Goal: Browse casually: Explore the website without a specific task or goal

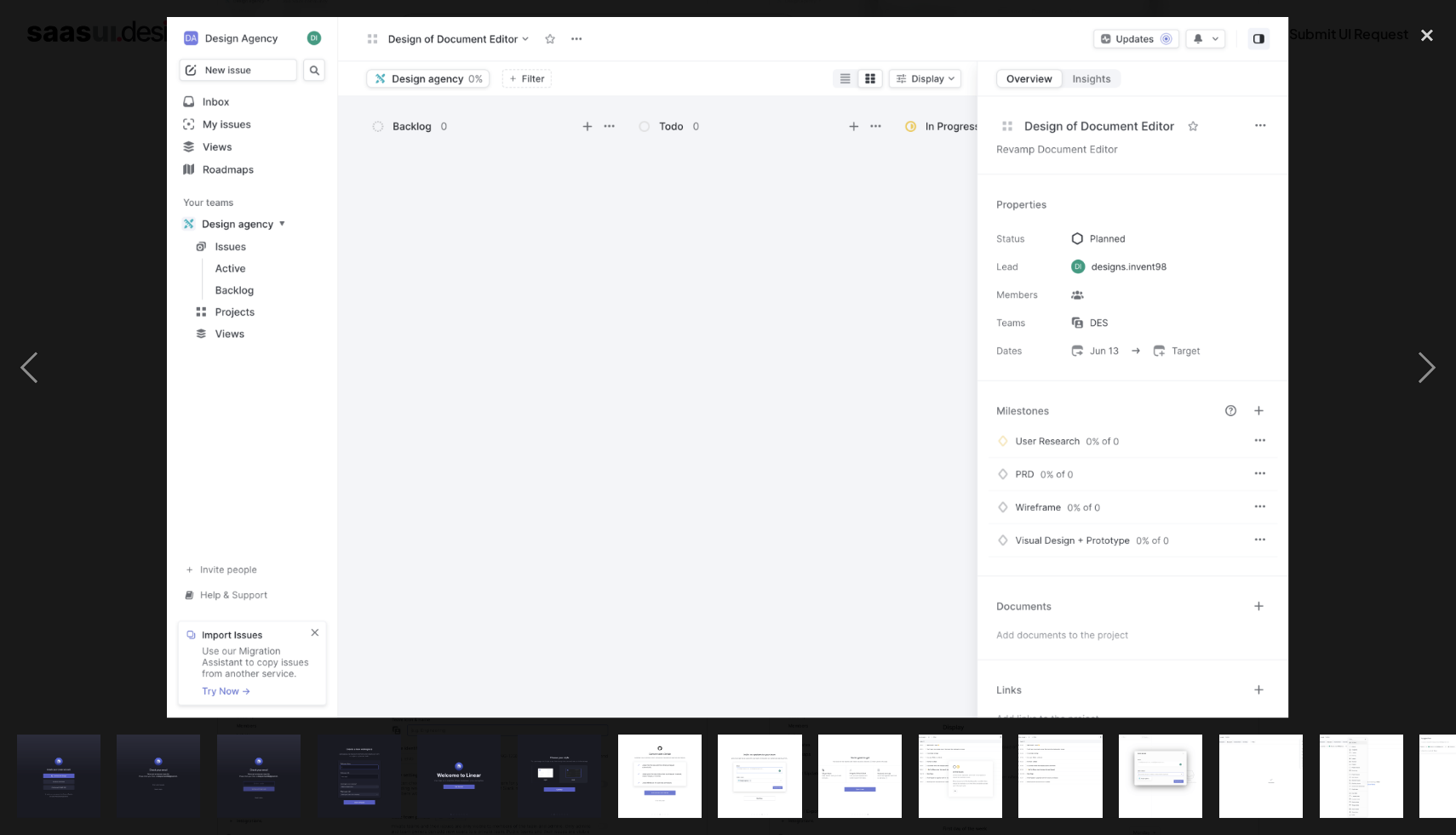
scroll to position [0, 867]
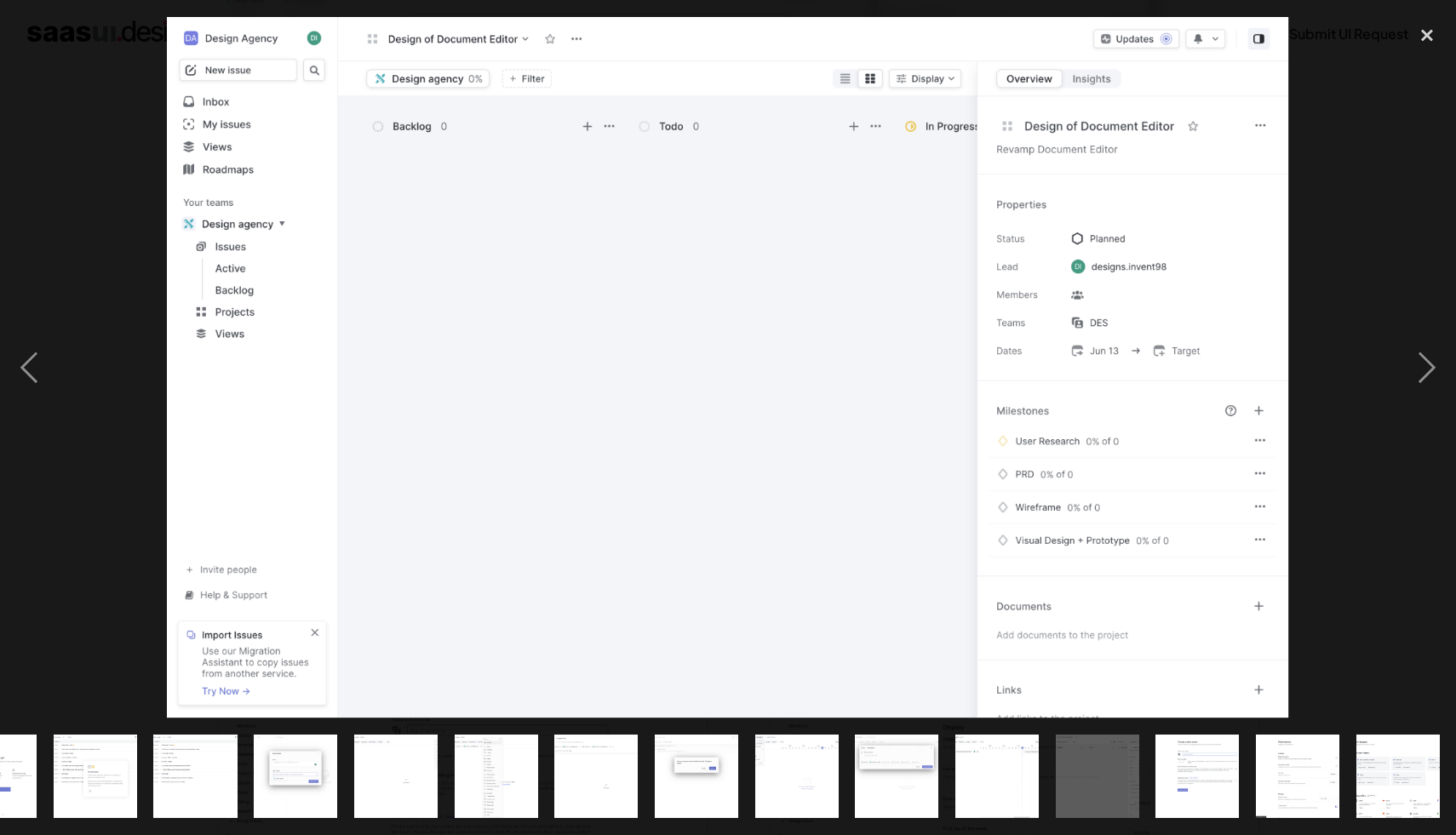
click at [624, 199] on img at bounding box center [728, 368] width 1123 height 702
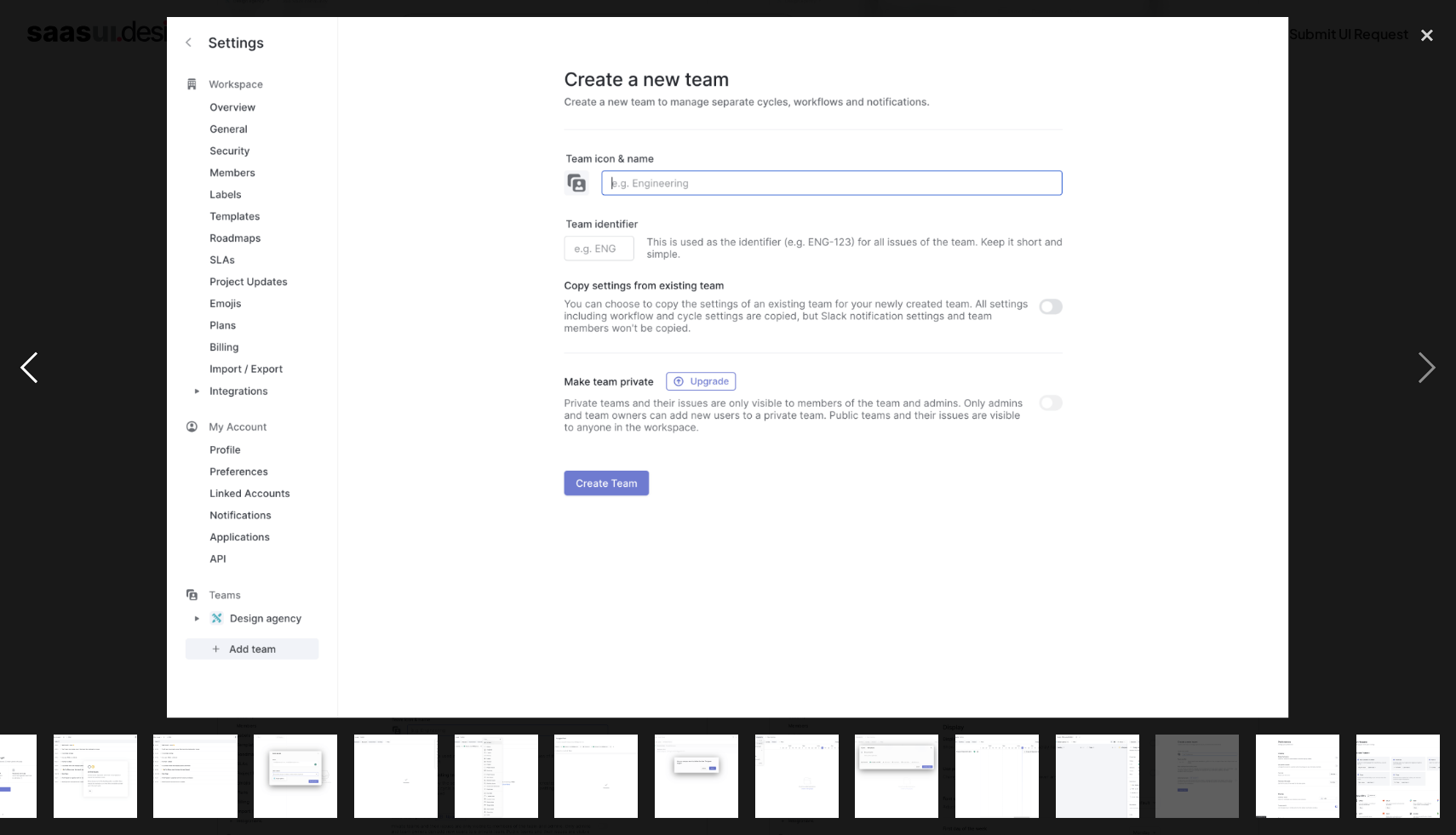
click at [40, 366] on div "previous image" at bounding box center [29, 368] width 58 height 702
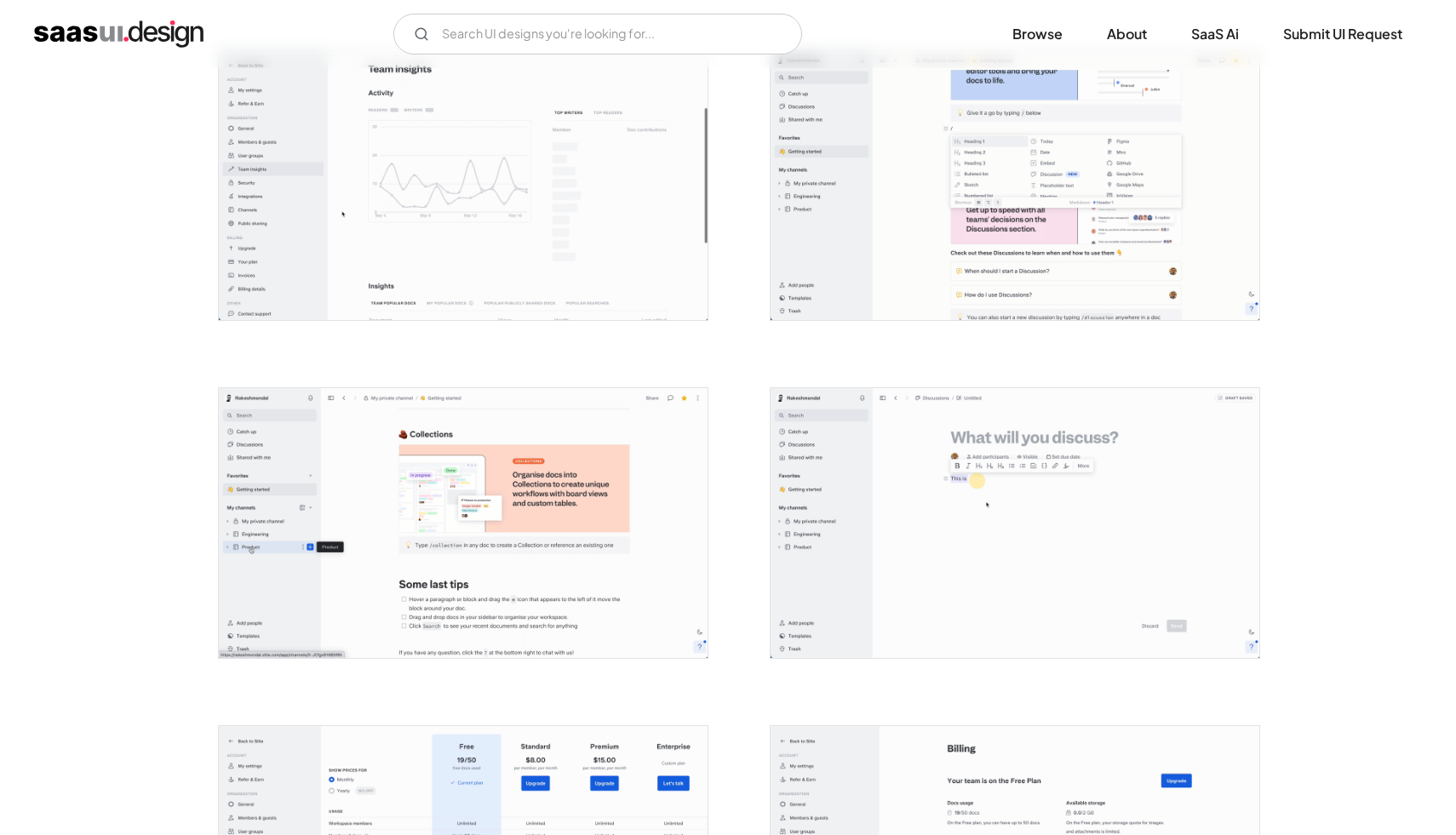
scroll to position [2957, 0]
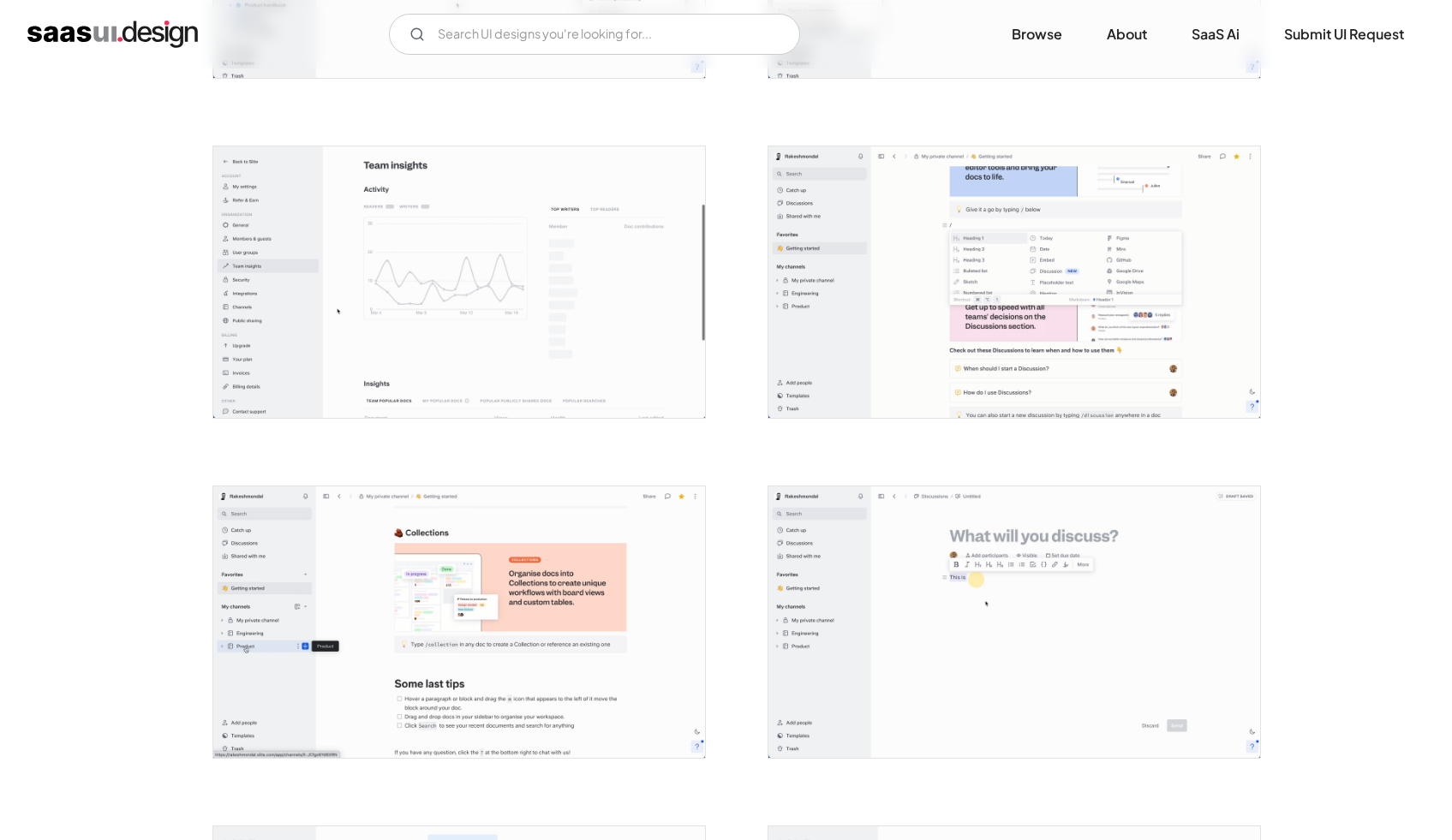
click at [1126, 251] on img "open lightbox" at bounding box center [1013, 282] width 492 height 272
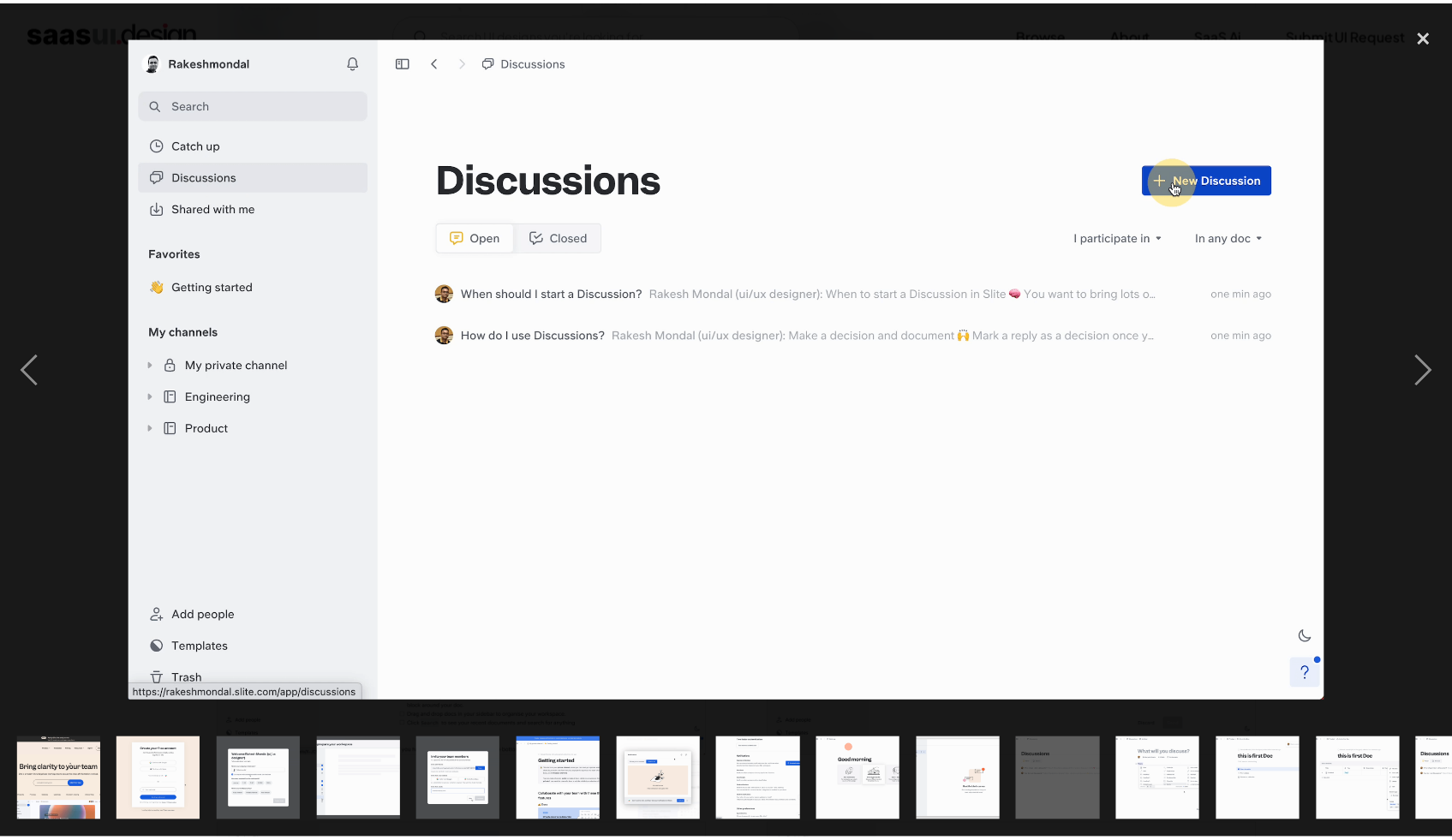
scroll to position [0, 0]
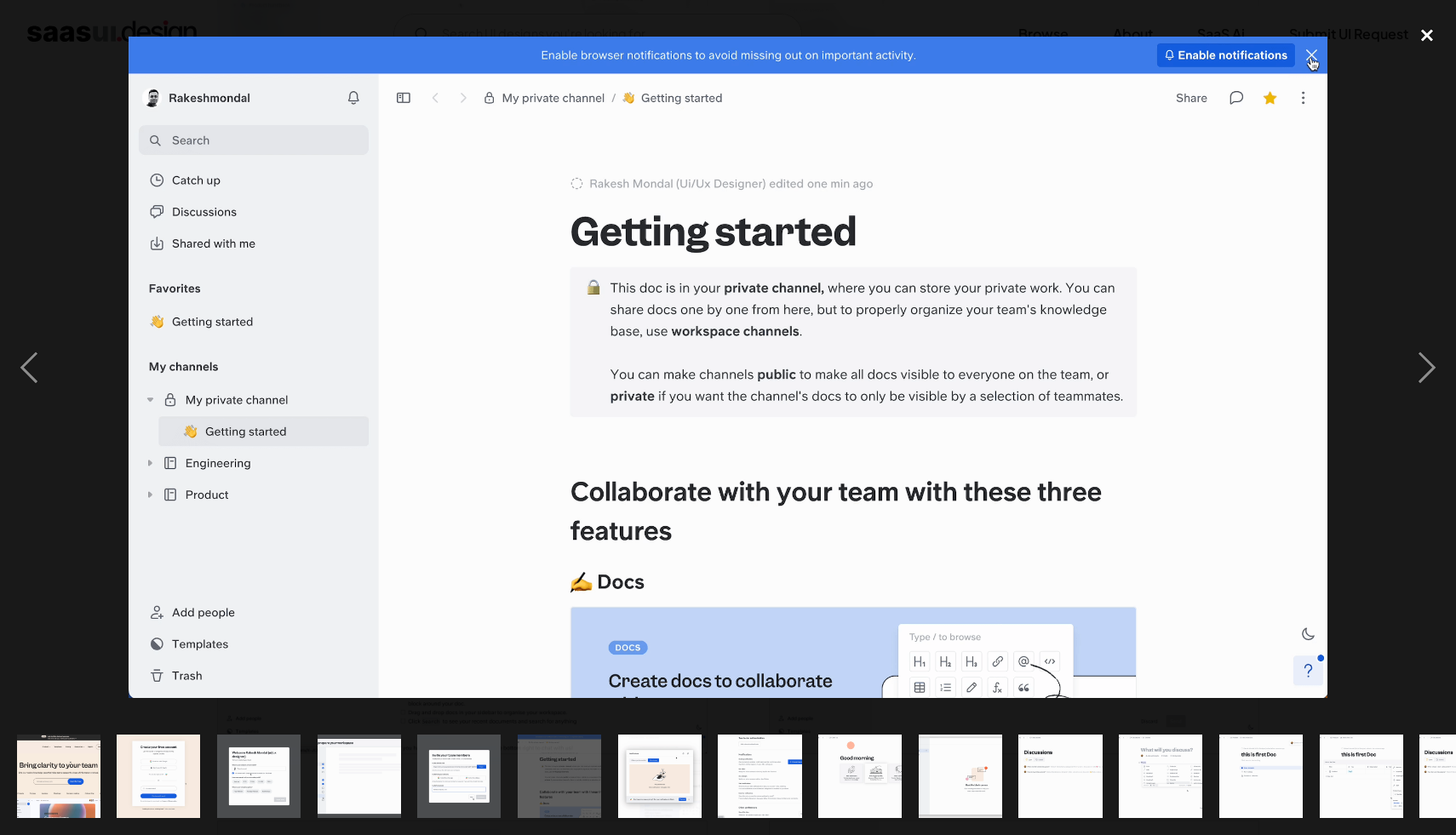
click at [1408, 35] on div "close lightbox" at bounding box center [1427, 35] width 58 height 37
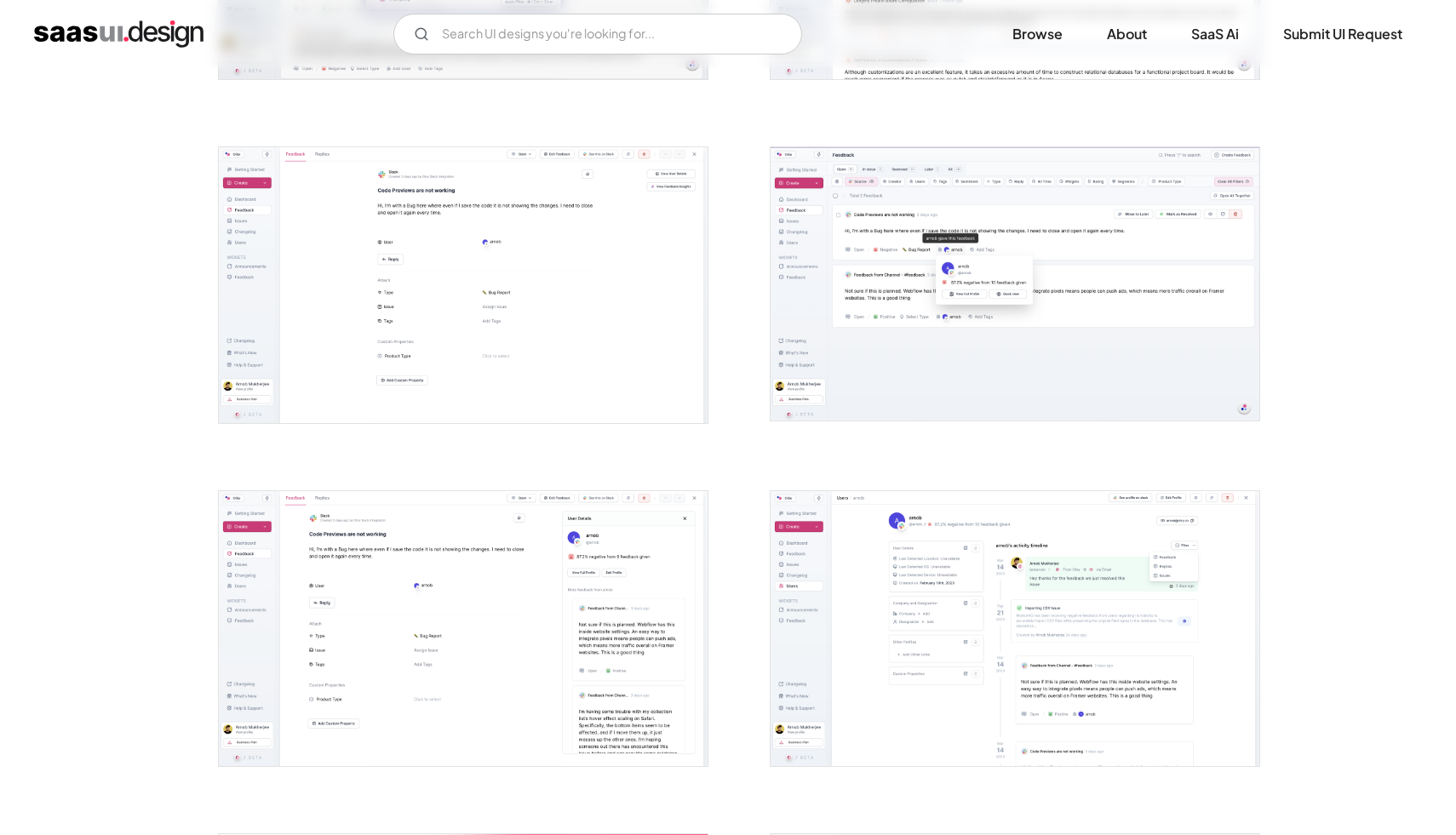
scroll to position [3609, 0]
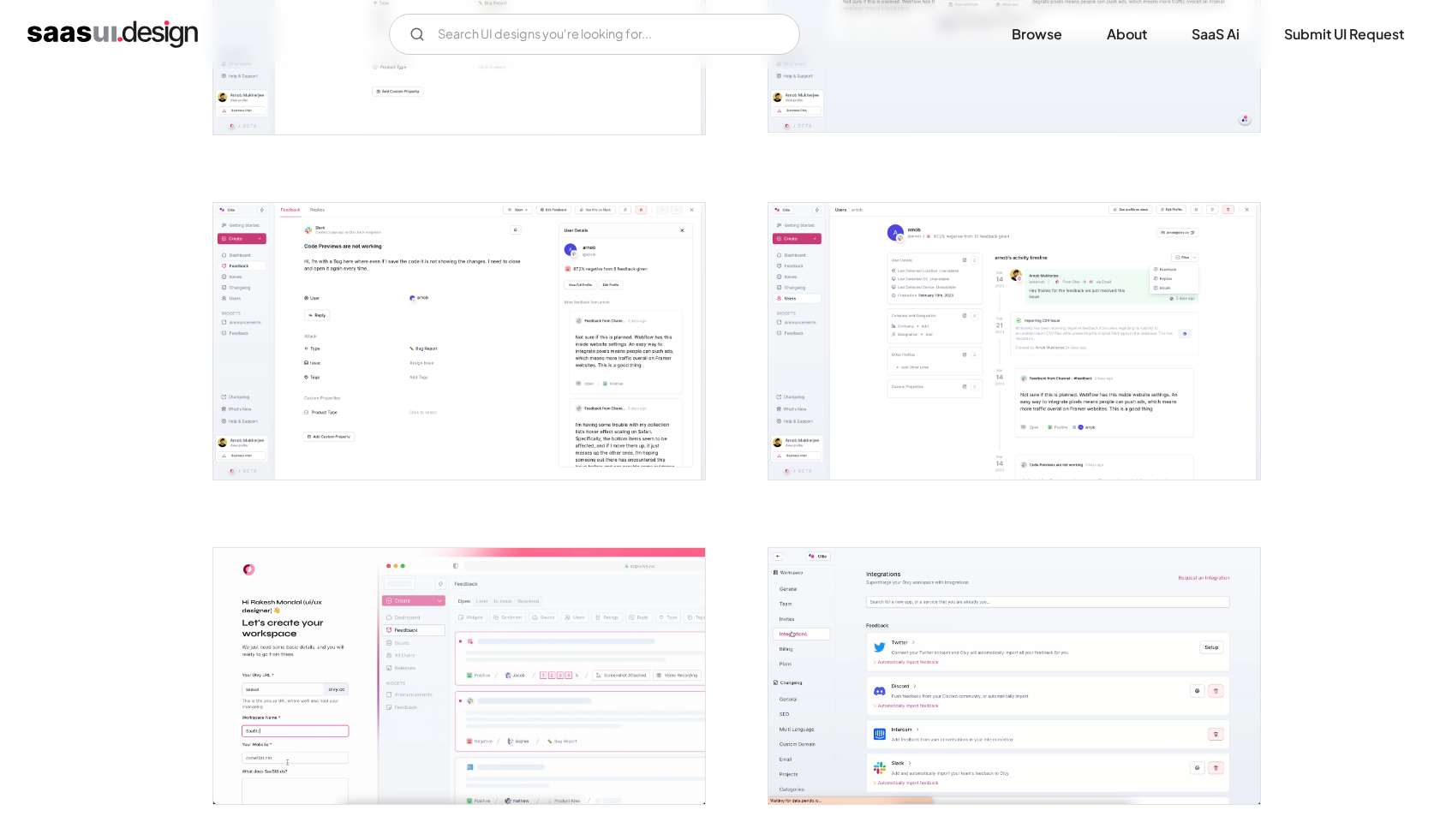
click at [633, 354] on img "open lightbox" at bounding box center [459, 341] width 492 height 277
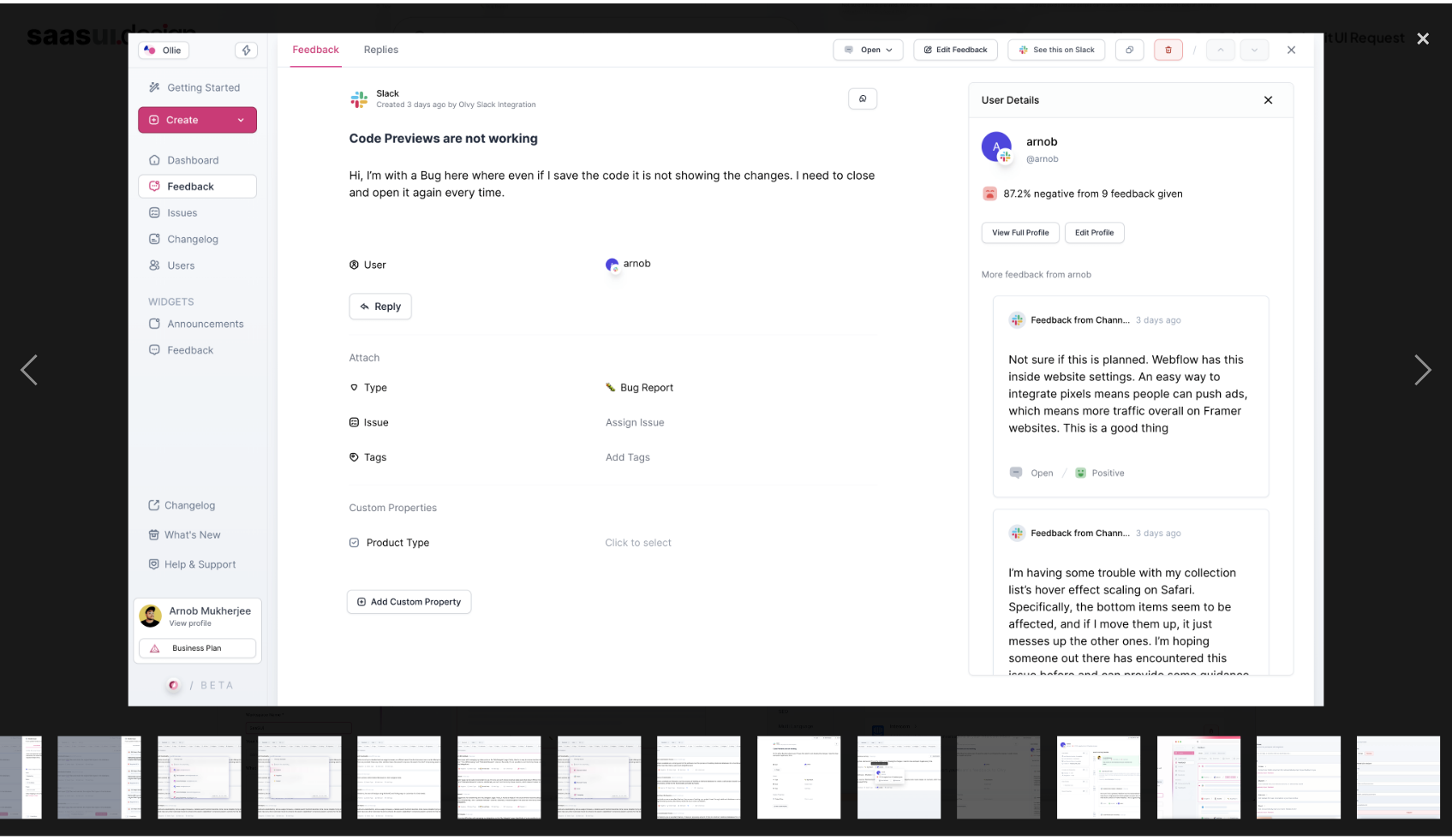
scroll to position [0, 1072]
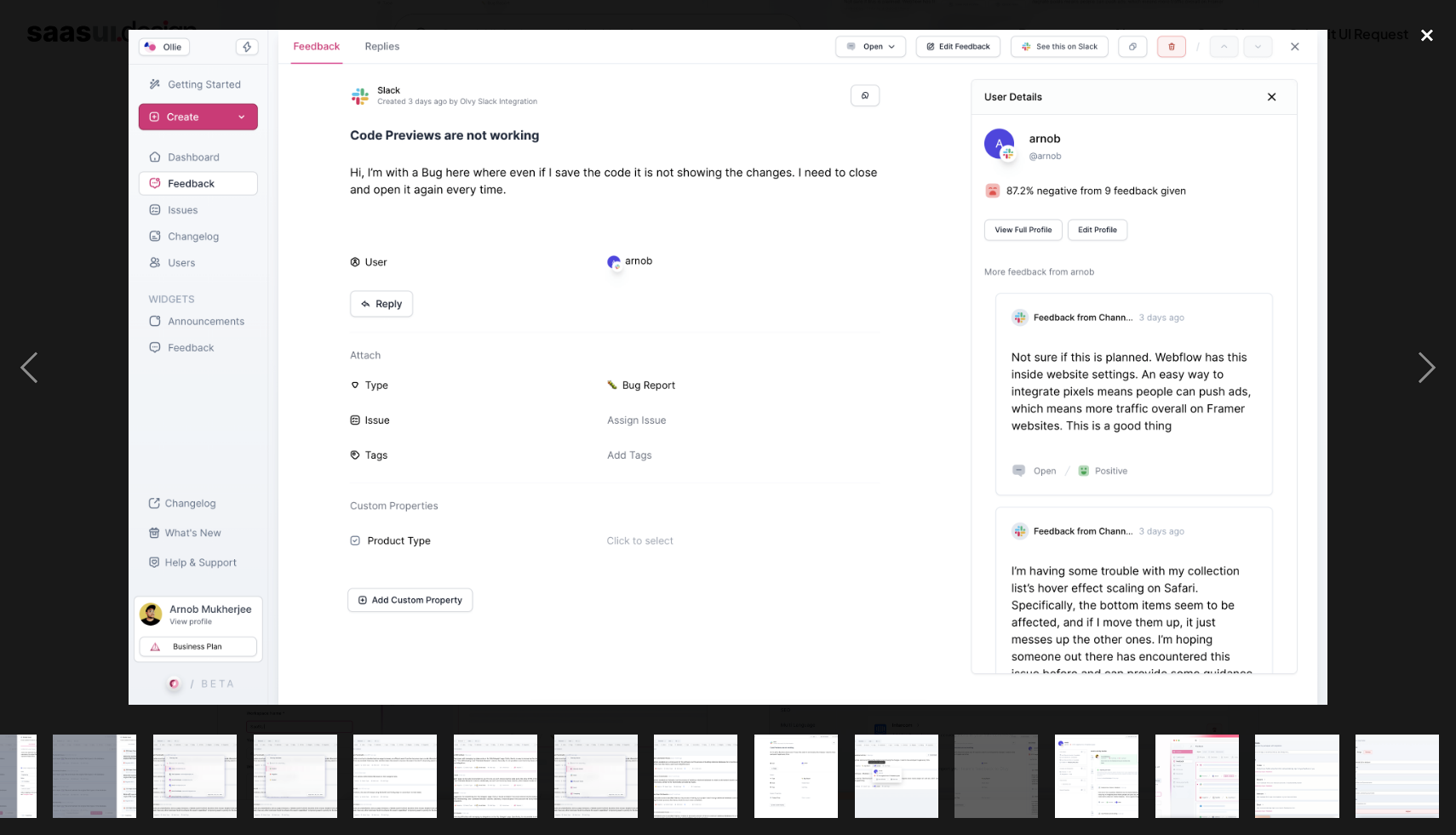
click at [1424, 42] on div "close lightbox" at bounding box center [1427, 35] width 58 height 37
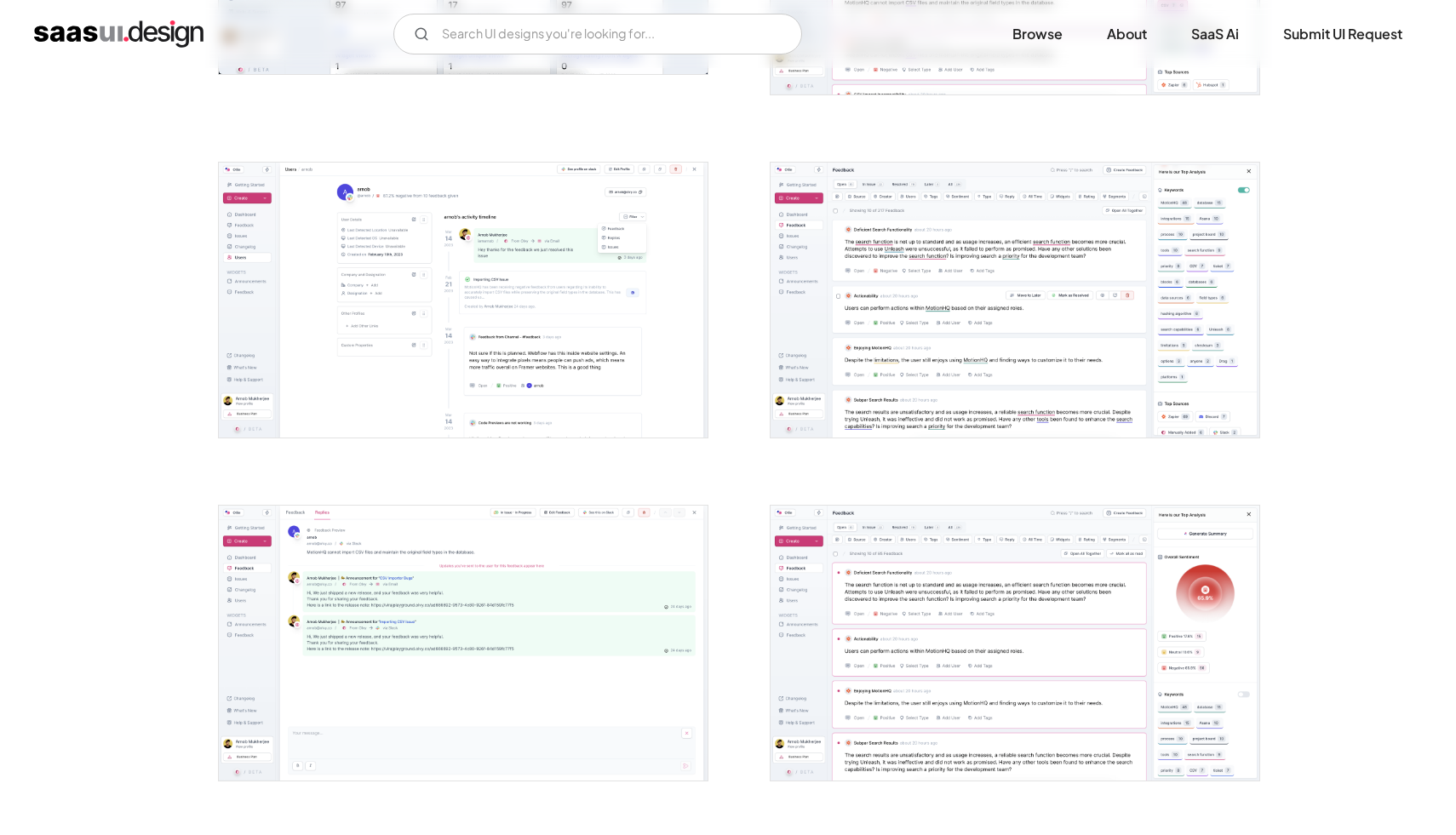
scroll to position [900, 0]
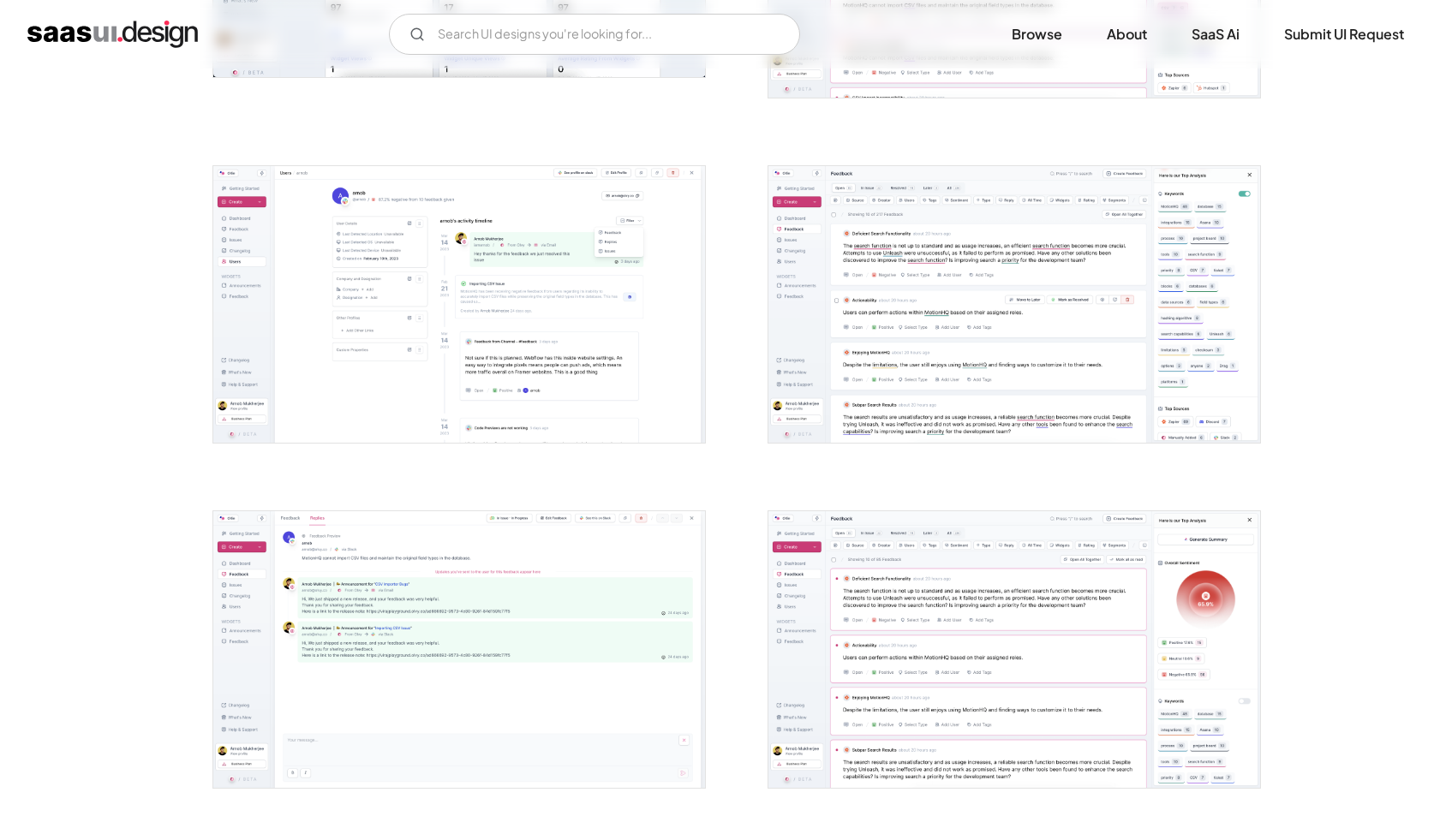
click at [567, 327] on img "open lightbox" at bounding box center [459, 305] width 492 height 277
